Goal: Find contact information: Find contact information

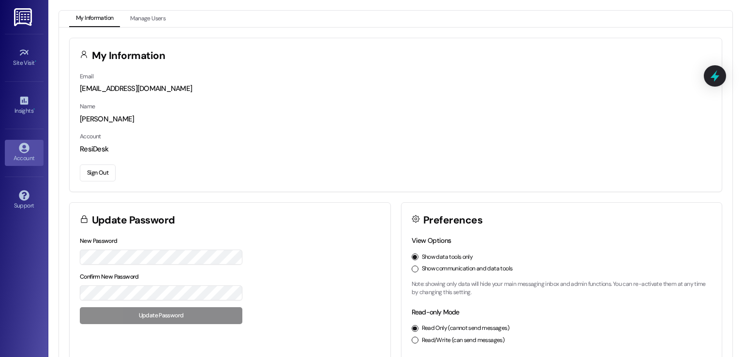
click at [412, 269] on button "Show communication and data tools" at bounding box center [415, 269] width 7 height 7
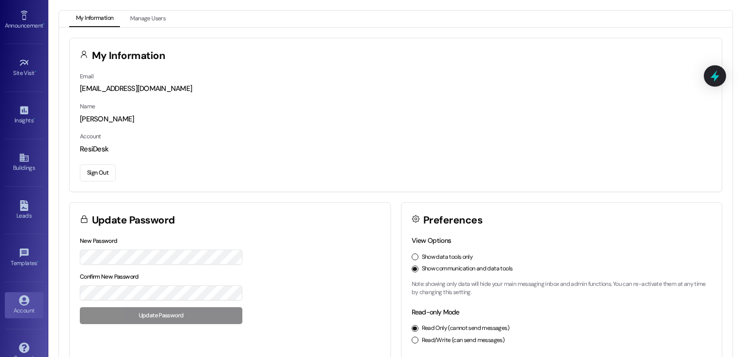
scroll to position [102, 0]
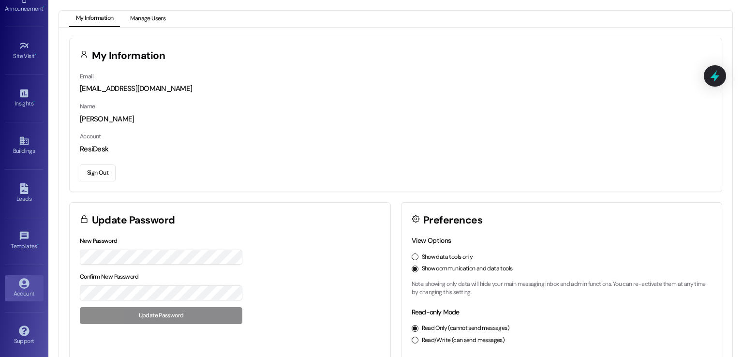
click at [149, 12] on button "Manage Users" at bounding box center [147, 19] width 49 height 16
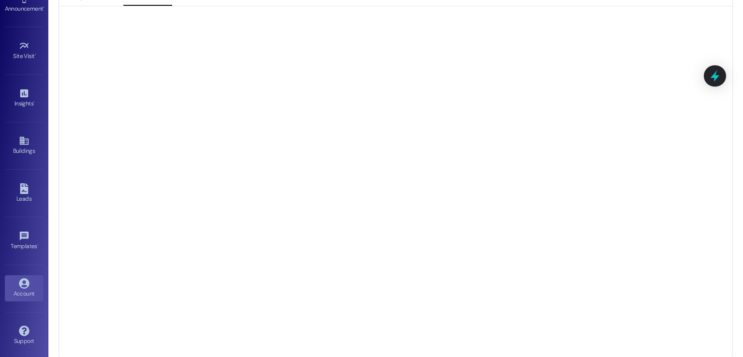
scroll to position [26, 0]
click at [19, 139] on icon at bounding box center [24, 140] width 11 height 11
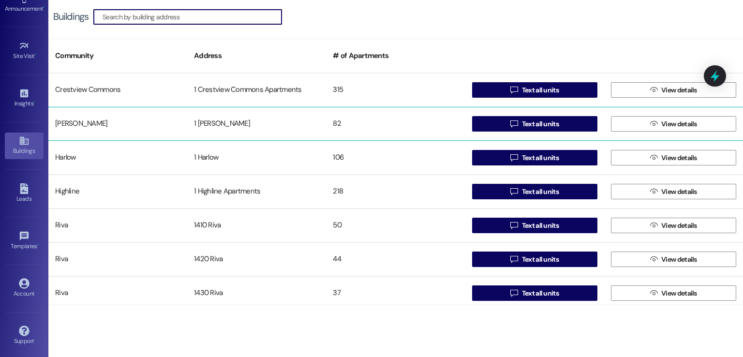
click at [164, 126] on div "Fiona" at bounding box center [117, 123] width 139 height 19
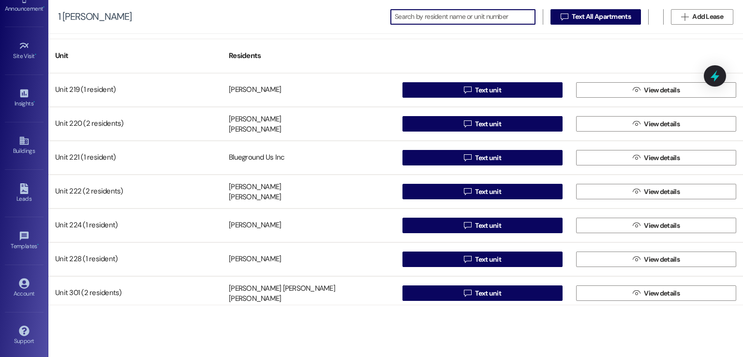
scroll to position [968, 0]
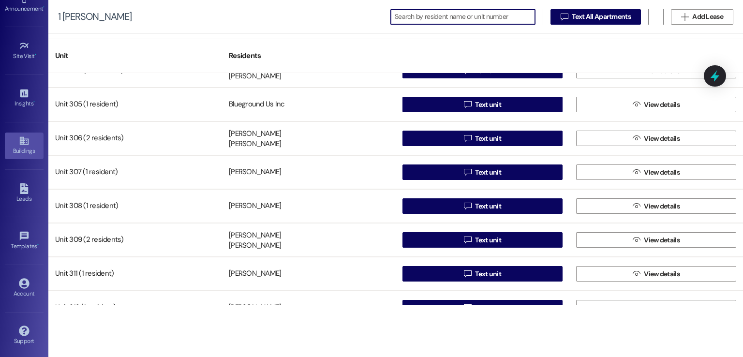
click at [20, 147] on div "Buildings" at bounding box center [24, 151] width 48 height 10
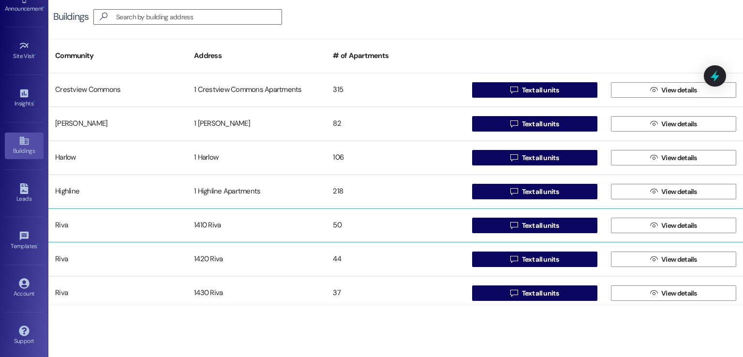
click at [229, 233] on div "1410 Riva" at bounding box center [256, 225] width 139 height 19
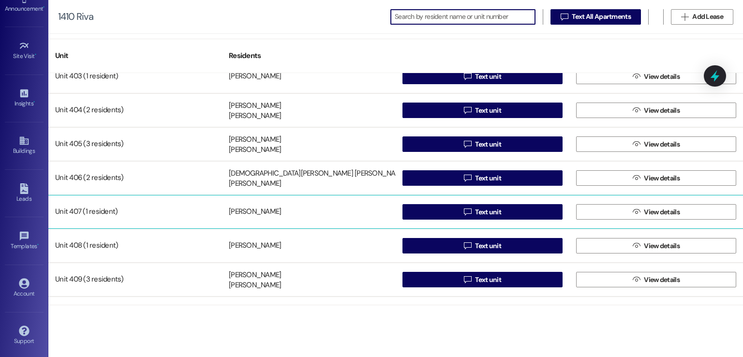
scroll to position [1064, 0]
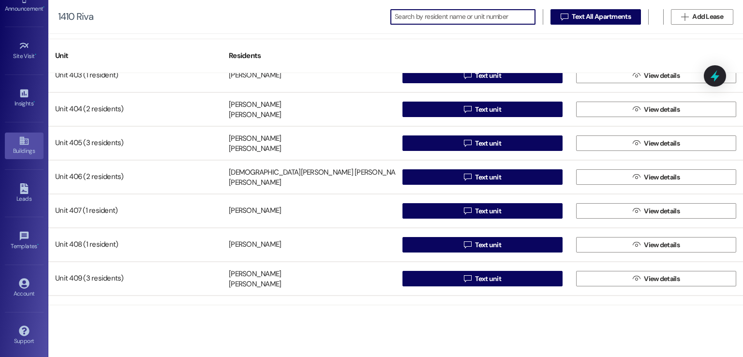
click at [13, 148] on div "Buildings" at bounding box center [24, 151] width 48 height 10
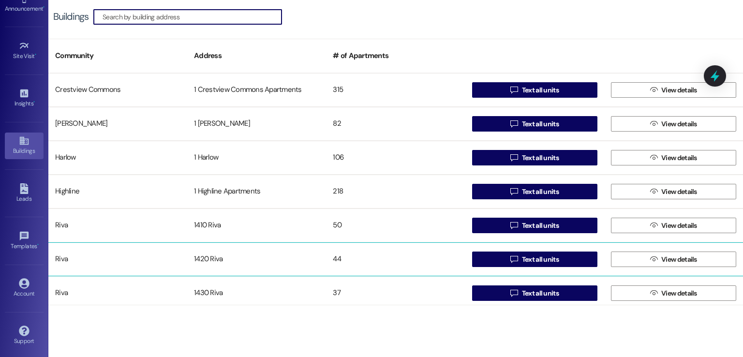
click at [268, 247] on div "Riva 1420 Riva 44  Text all units  View details" at bounding box center [395, 259] width 695 height 34
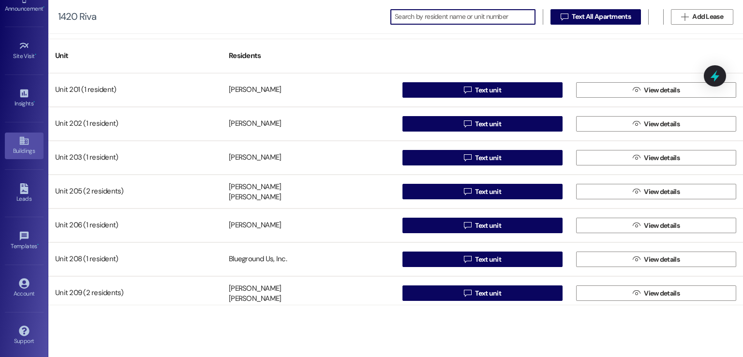
click at [15, 146] on div "Buildings" at bounding box center [24, 151] width 48 height 10
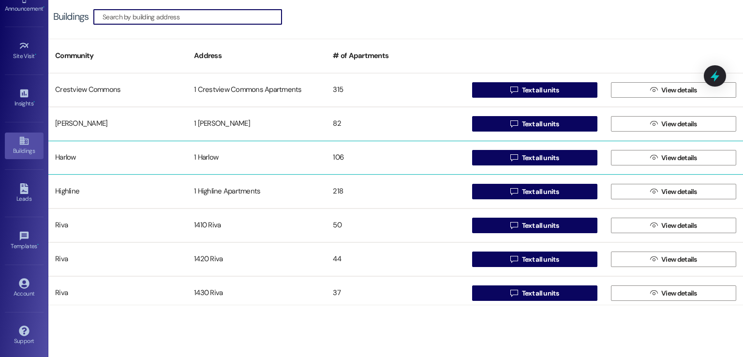
click at [101, 154] on div "Harlow" at bounding box center [117, 157] width 139 height 19
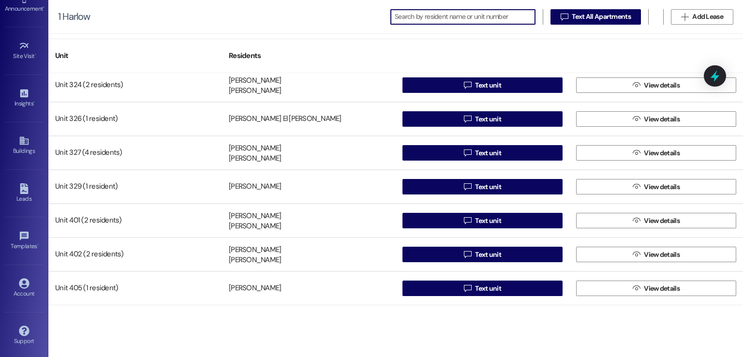
scroll to position [1548, 0]
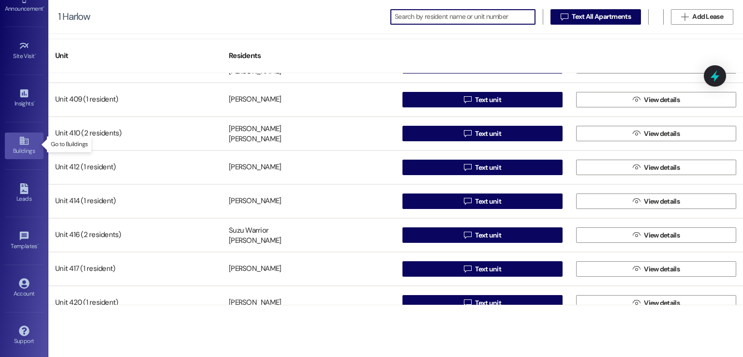
click at [15, 146] on div "Buildings" at bounding box center [24, 151] width 48 height 10
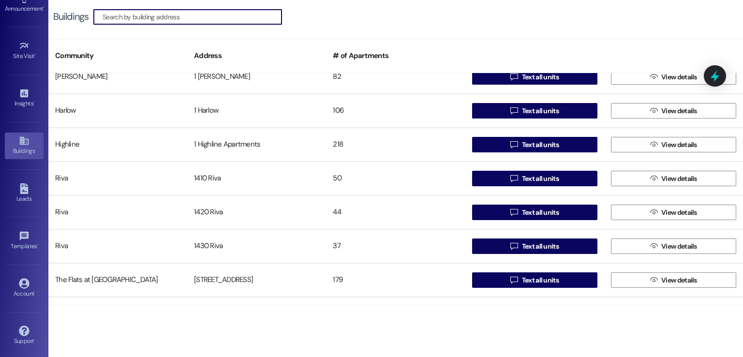
scroll to position [25, 0]
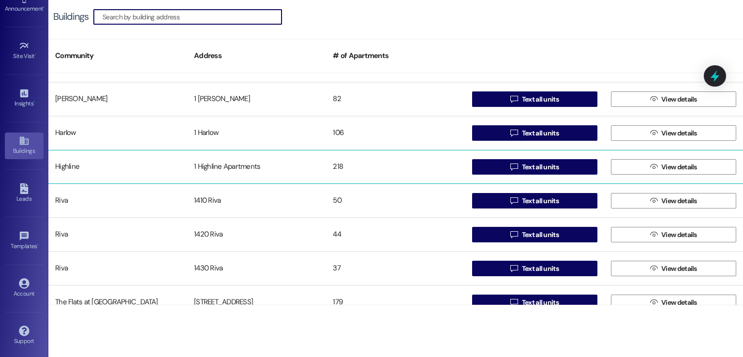
click at [225, 165] on div "1 Highline Apartments" at bounding box center [256, 166] width 139 height 19
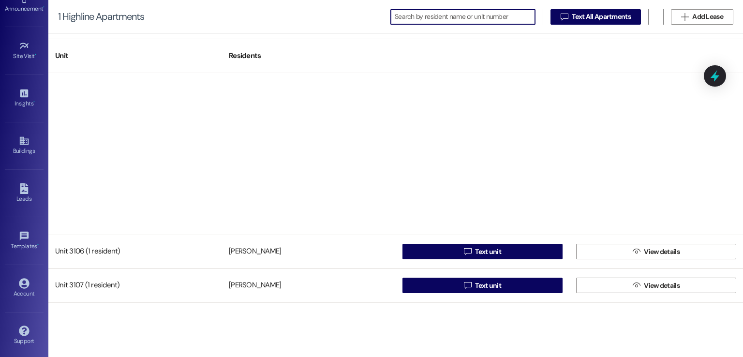
scroll to position [1500, 0]
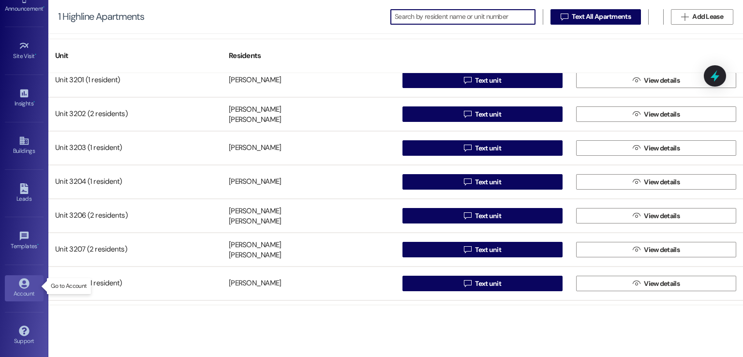
click at [22, 290] on div "Account" at bounding box center [24, 294] width 48 height 10
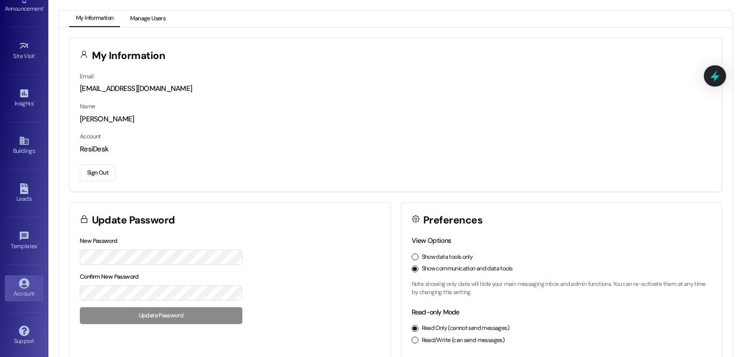
click at [145, 21] on button "Manage Users" at bounding box center [147, 19] width 49 height 16
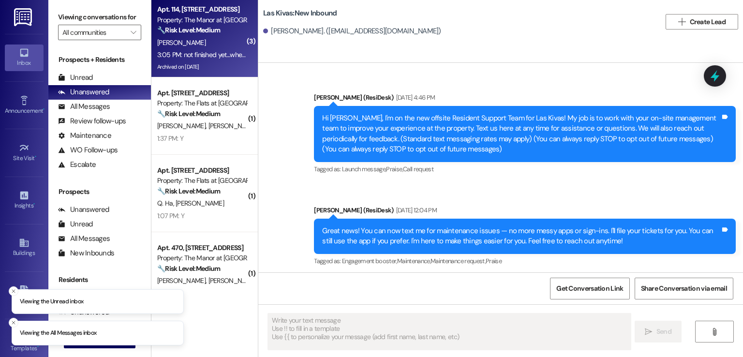
scroll to position [291, 0]
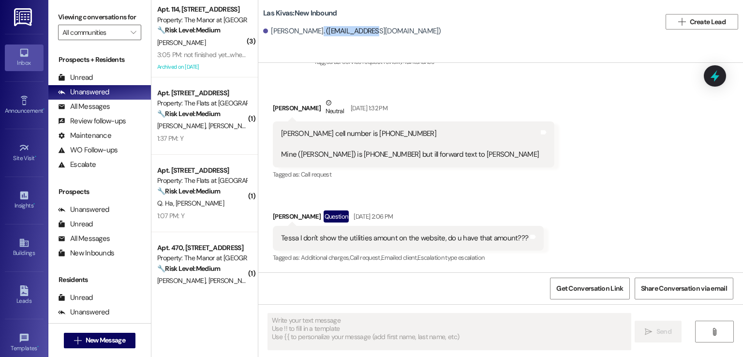
drag, startPoint x: 363, startPoint y: 31, endPoint x: 302, endPoint y: 30, distance: 61.0
click at [302, 30] on div "[PERSON_NAME]. ([EMAIL_ADDRESS][DOMAIN_NAME])" at bounding box center [352, 31] width 178 height 10
copy div "[EMAIL_ADDRESS][DOMAIN_NAME]"
drag, startPoint x: 315, startPoint y: 152, endPoint x: 360, endPoint y: 154, distance: 45.0
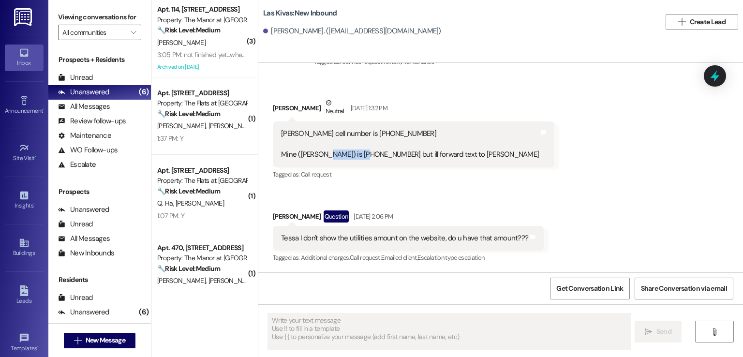
click at [360, 154] on div "[PERSON_NAME] cell number is [PHONE_NUMBER] Mine ([PERSON_NAME]) is [PHONE_NUMB…" at bounding box center [410, 144] width 258 height 31
copy div "[PHONE_NUMBER]"
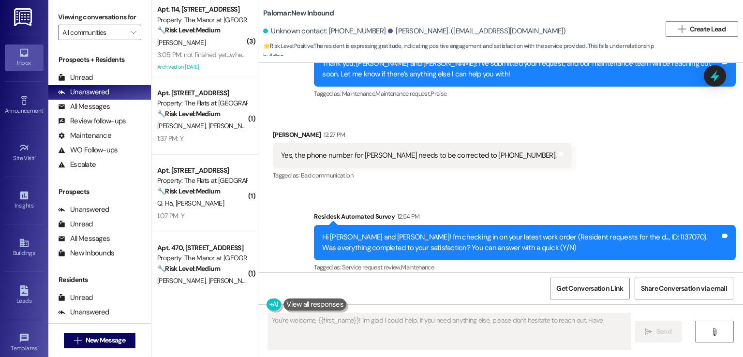
scroll to position [1351, 0]
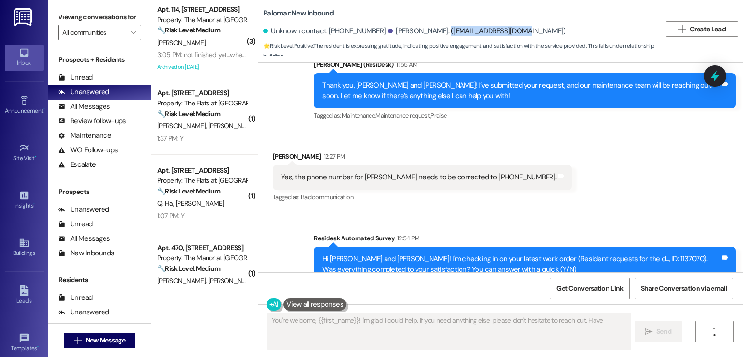
drag, startPoint x: 489, startPoint y: 30, endPoint x: 418, endPoint y: 33, distance: 71.2
click at [418, 33] on div "Olga Alarcon. (anicee.2875@gmail.com)" at bounding box center [477, 31] width 178 height 10
copy div "anicee.2875@gmail.com"
